Goal: Book appointment/travel/reservation

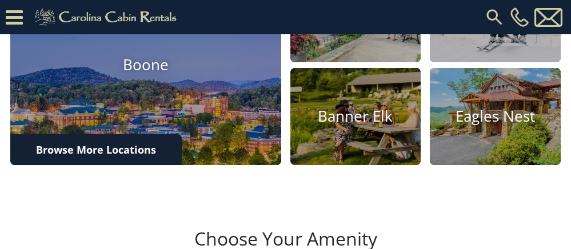
scroll to position [381, 0]
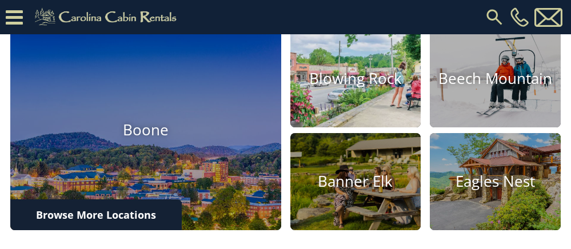
click at [334, 88] on h4 "Blowing Rock" at bounding box center [356, 79] width 131 height 18
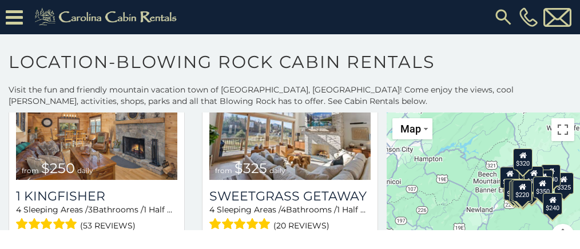
scroll to position [1410, 0]
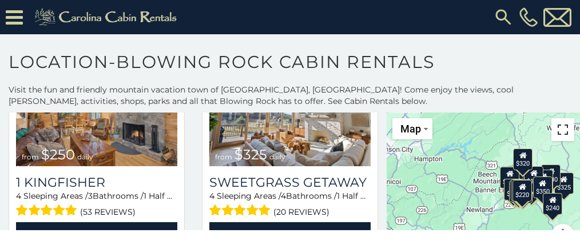
click at [560, 130] on button "Toggle fullscreen view" at bounding box center [562, 129] width 23 height 23
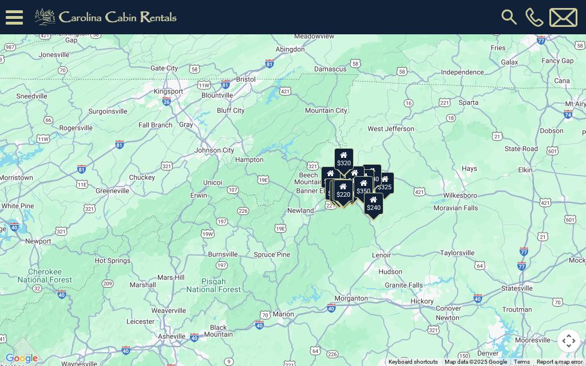
drag, startPoint x: 496, startPoint y: 177, endPoint x: 508, endPoint y: 183, distance: 12.8
click at [508, 183] on div "$375 $315 $695 $380 $299 $275 $125 $140 $325 $315 $375 $285 $250 $325 $675 $930…" at bounding box center [293, 183] width 586 height 366
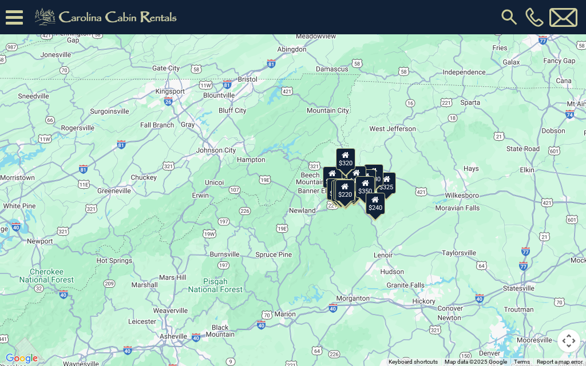
click at [391, 232] on div "$375 $315 $695 $380 $299 $275 $125 $140 $325 $315 $375 $285 $250 $325 $675 $930…" at bounding box center [293, 183] width 586 height 366
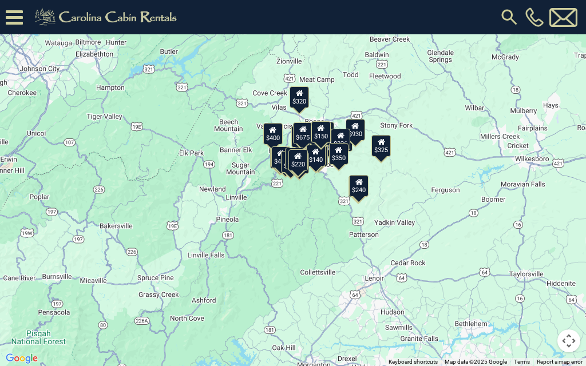
click at [361, 224] on div "$375 $315 $695 $380 $299 $275 $125 $140 $325 $315 $375 $285 $250 $325 $675 $930…" at bounding box center [293, 183] width 586 height 366
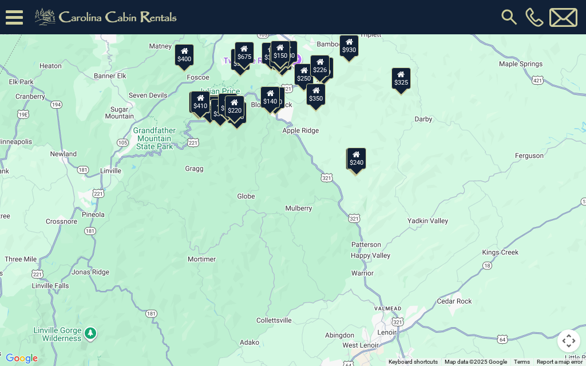
click at [412, 162] on div "$375 $315 $695 $380 $299 $275 $125 $140 $325 $315 $375 $285 $250 $325 $675 $930…" at bounding box center [293, 183] width 586 height 366
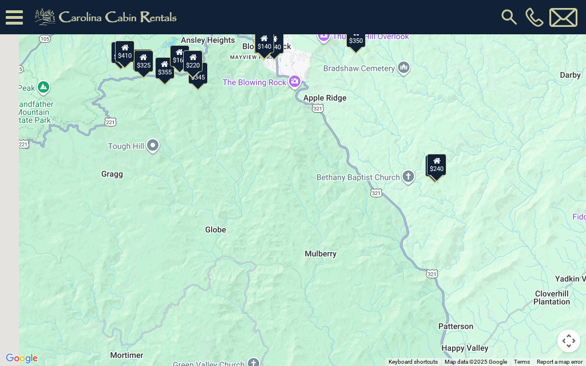
drag, startPoint x: 329, startPoint y: 113, endPoint x: 476, endPoint y: 116, distance: 147.6
click at [476, 116] on div "$375 $315 $695 $380 $299 $275 $125 $140 $325 $315 $375 $285 $250 $325 $675 $930…" at bounding box center [293, 183] width 586 height 366
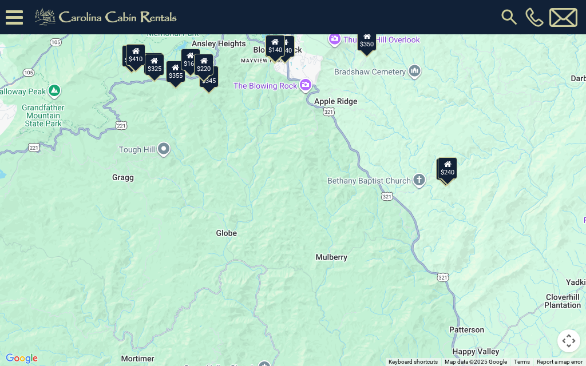
click at [173, 82] on div "$375 $315 $695 $380 $299 $275 $125 $140 $325 $315 $375 $285 $250 $325 $675 $930…" at bounding box center [293, 183] width 586 height 366
click at [177, 78] on div "$355" at bounding box center [175, 72] width 19 height 22
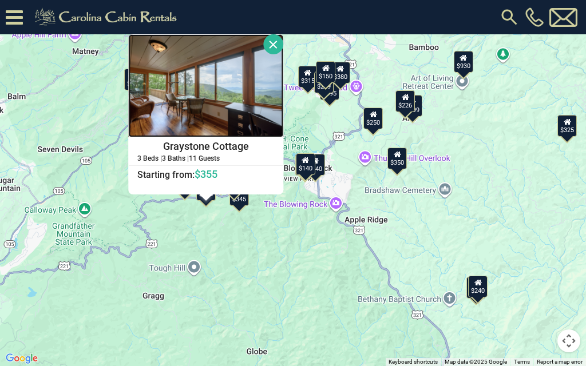
click at [283, 121] on img at bounding box center [205, 85] width 155 height 103
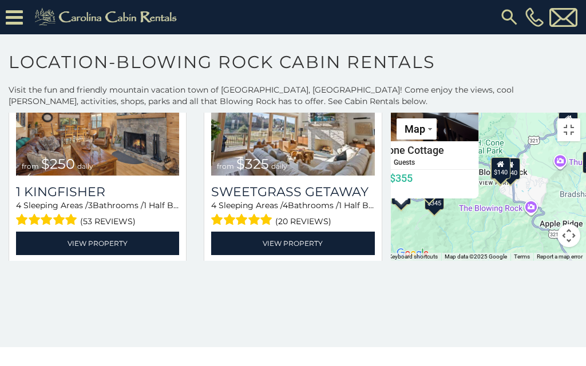
click at [294, 62] on div "**********" at bounding box center [293, 199] width 586 height 296
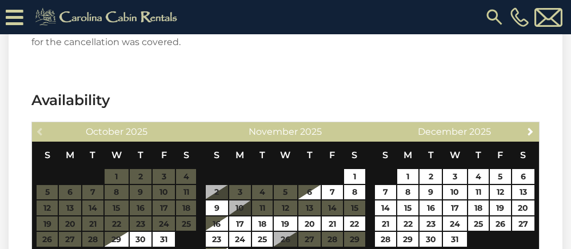
scroll to position [2100, 0]
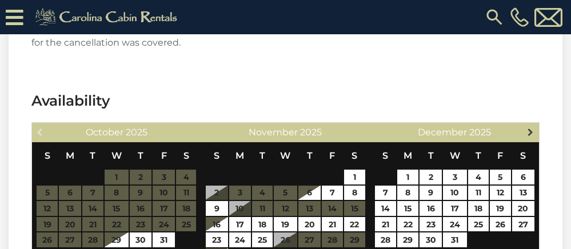
click at [531, 128] on span "Next" at bounding box center [530, 132] width 9 height 9
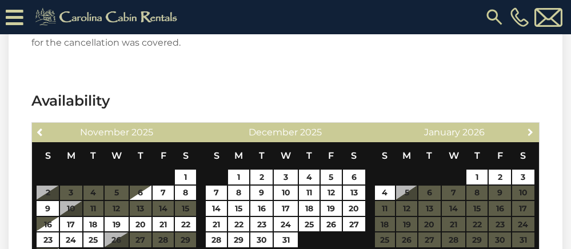
click at [531, 128] on span "Next" at bounding box center [530, 132] width 9 height 9
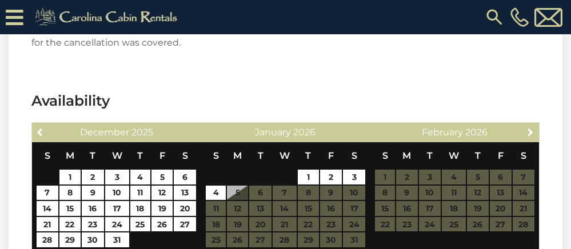
click at [531, 128] on span "Next" at bounding box center [530, 132] width 9 height 9
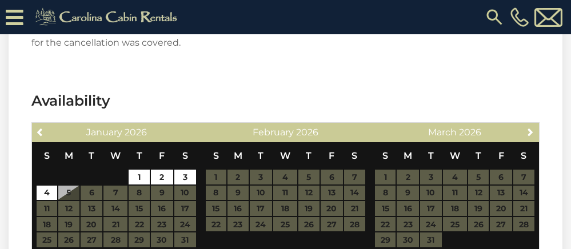
click at [531, 128] on span "Next" at bounding box center [530, 132] width 9 height 9
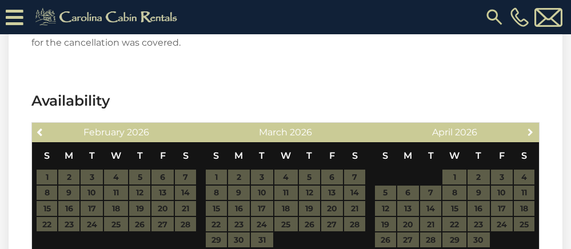
click at [531, 128] on span "Next" at bounding box center [530, 132] width 9 height 9
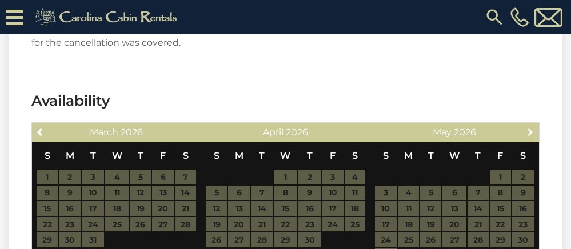
click at [531, 128] on span "Next" at bounding box center [530, 132] width 9 height 9
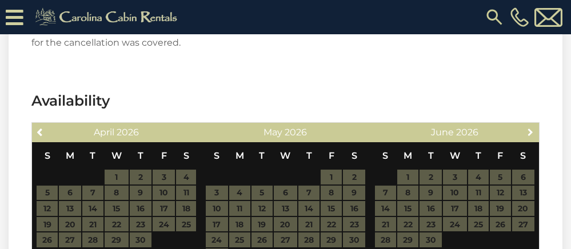
click at [531, 128] on span "Next" at bounding box center [530, 132] width 9 height 9
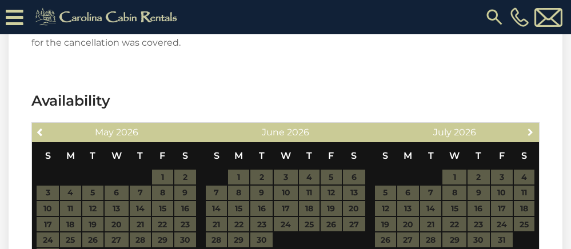
click at [531, 128] on span "Next" at bounding box center [530, 132] width 9 height 9
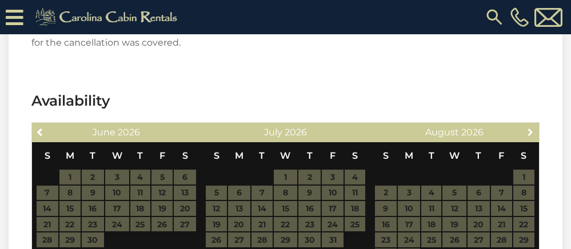
click at [531, 128] on span "Next" at bounding box center [530, 132] width 9 height 9
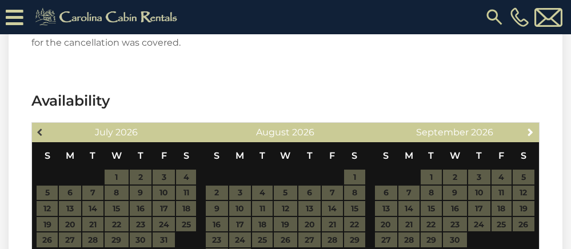
click at [39, 128] on span "Previous" at bounding box center [40, 132] width 9 height 9
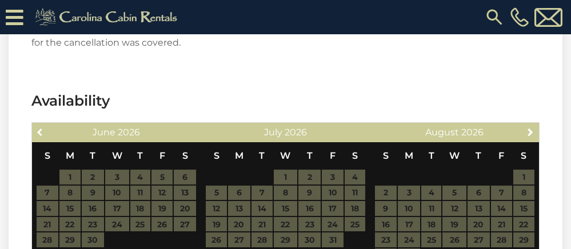
click at [39, 128] on span "Previous" at bounding box center [40, 132] width 9 height 9
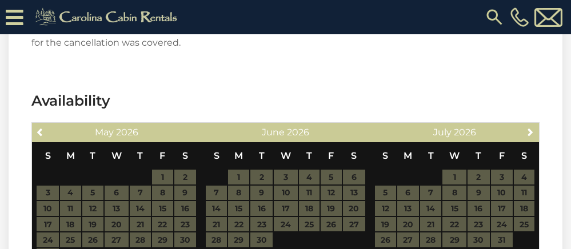
click at [39, 128] on span "Previous" at bounding box center [40, 132] width 9 height 9
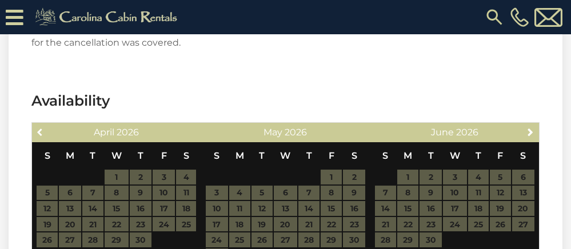
click at [39, 128] on span "Previous" at bounding box center [40, 132] width 9 height 9
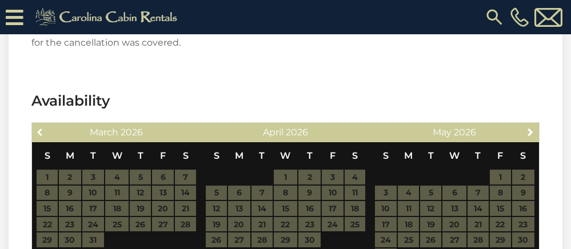
click at [39, 128] on span "Previous" at bounding box center [40, 132] width 9 height 9
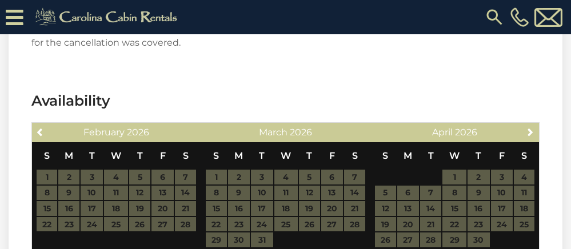
click at [39, 128] on span "Previous" at bounding box center [40, 132] width 9 height 9
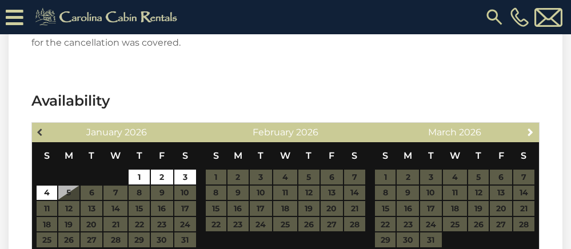
click at [40, 128] on span "Previous" at bounding box center [40, 132] width 9 height 9
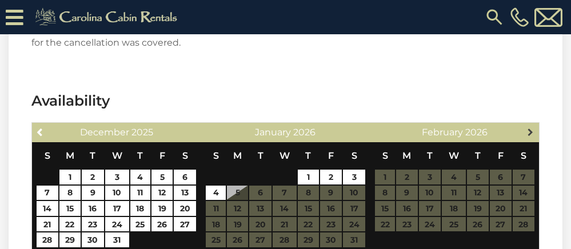
click at [528, 128] on span "Next" at bounding box center [530, 132] width 9 height 9
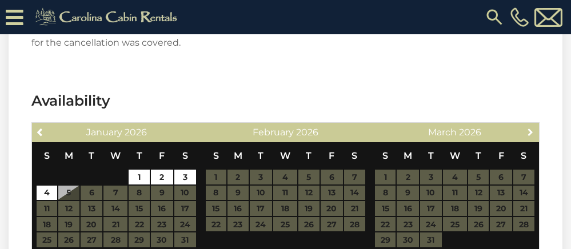
click at [528, 128] on span "Next" at bounding box center [530, 132] width 9 height 9
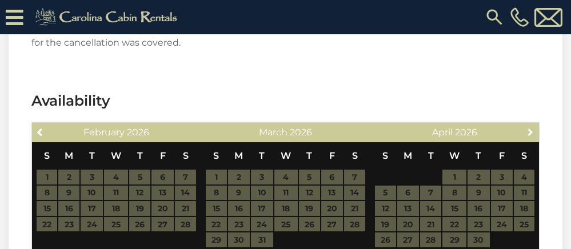
click at [528, 128] on span "Next" at bounding box center [530, 132] width 9 height 9
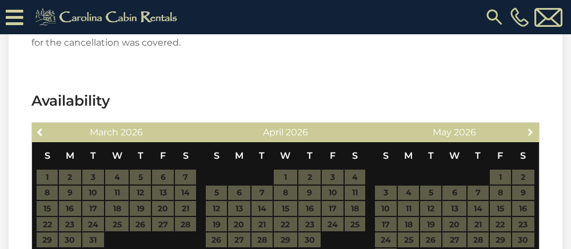
click at [528, 128] on span "Next" at bounding box center [530, 132] width 9 height 9
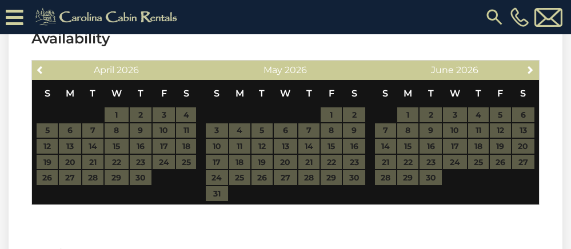
scroll to position [2136, 0]
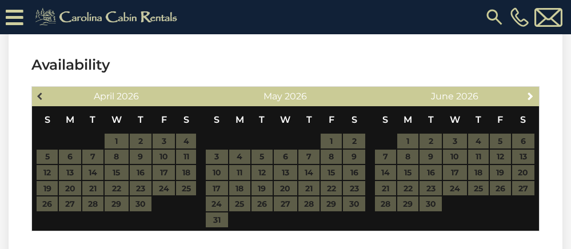
click at [37, 92] on span "Previous" at bounding box center [40, 96] width 9 height 9
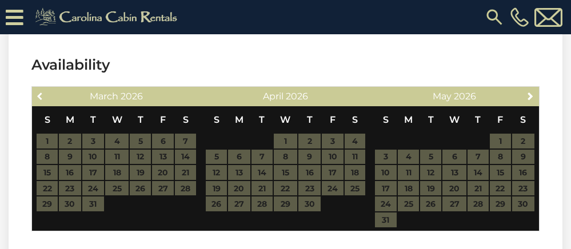
click at [37, 92] on span "Previous" at bounding box center [40, 96] width 9 height 9
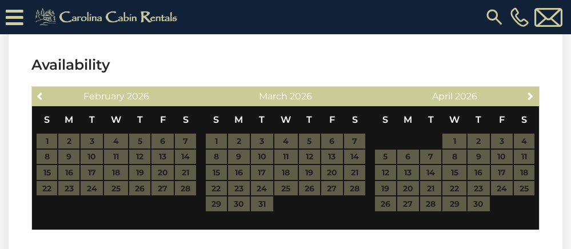
click at [37, 92] on span "Previous" at bounding box center [40, 96] width 9 height 9
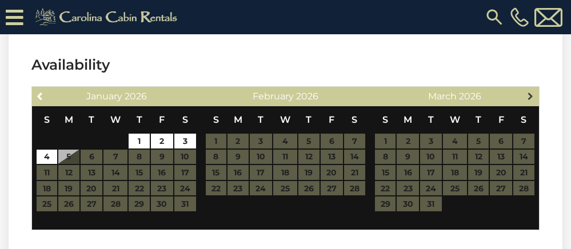
click at [531, 92] on span "Next" at bounding box center [530, 96] width 9 height 9
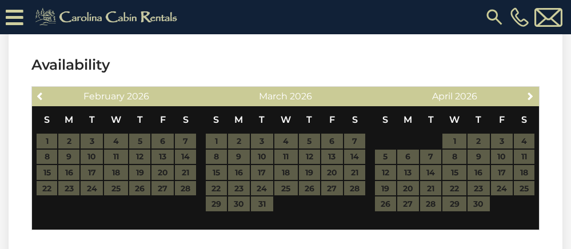
click at [531, 92] on span "Next" at bounding box center [530, 96] width 9 height 9
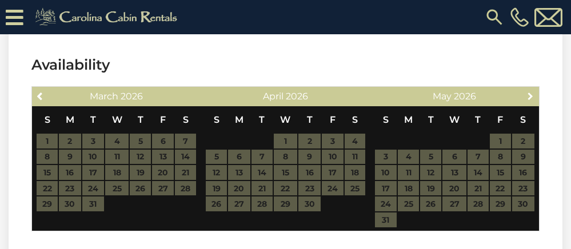
click at [531, 92] on span "Next" at bounding box center [530, 96] width 9 height 9
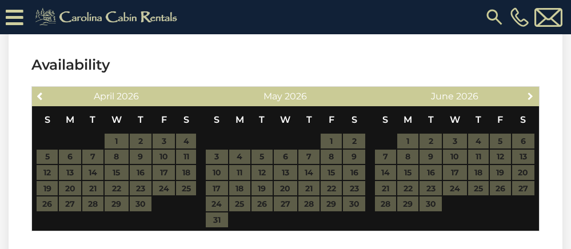
click at [531, 92] on span "Next" at bounding box center [530, 96] width 9 height 9
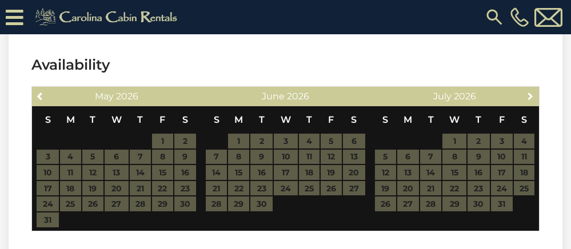
click at [531, 92] on span "Next" at bounding box center [530, 96] width 9 height 9
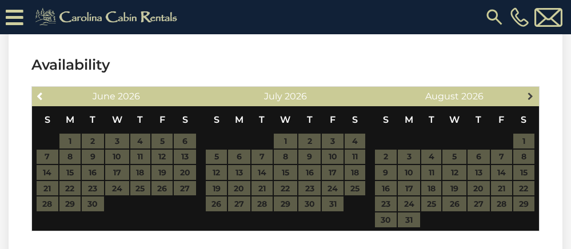
click at [530, 92] on span "Next" at bounding box center [530, 96] width 9 height 9
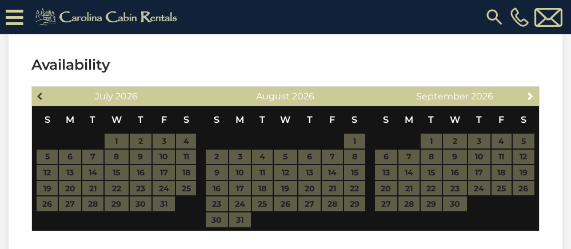
click at [42, 92] on span "Previous" at bounding box center [40, 96] width 9 height 9
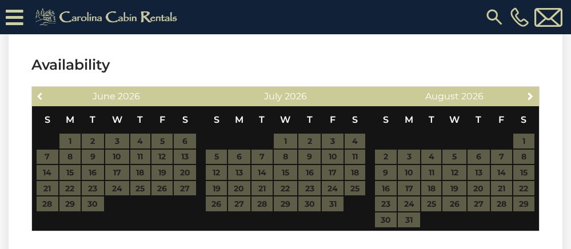
click at [42, 92] on span "Previous" at bounding box center [40, 96] width 9 height 9
